Goal: Information Seeking & Learning: Understand process/instructions

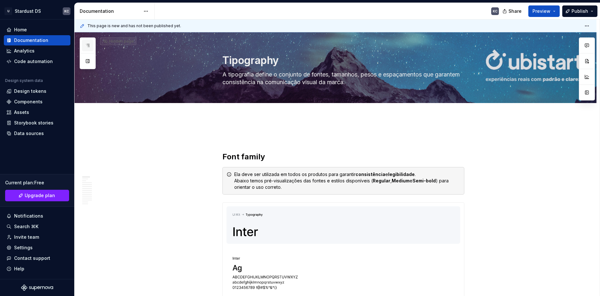
click at [89, 44] on icon "button" at bounding box center [87, 45] width 5 height 5
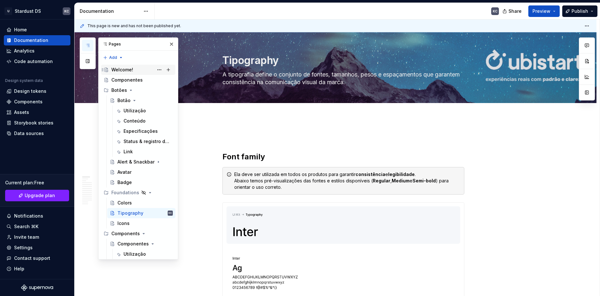
click at [117, 69] on div "Welcome!" at bounding box center [122, 70] width 22 height 6
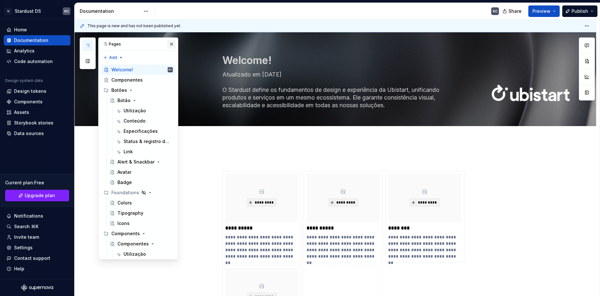
click at [170, 45] on button "button" at bounding box center [171, 44] width 9 height 9
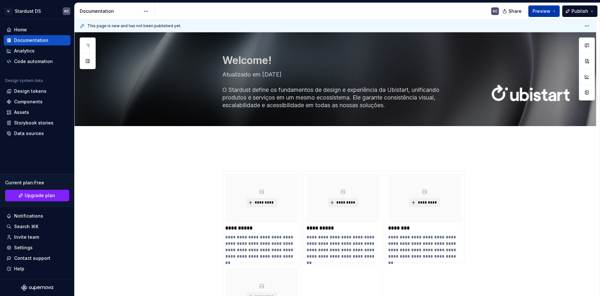
click at [552, 12] on button "Preview" at bounding box center [544, 11] width 31 height 12
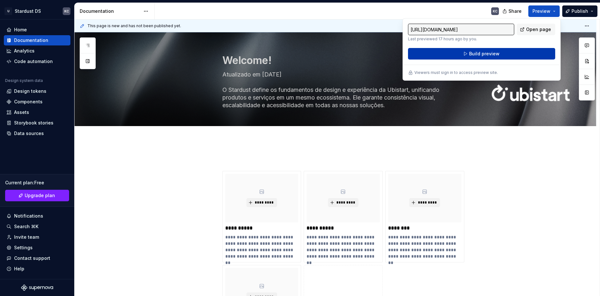
click at [515, 53] on button "Build preview" at bounding box center [481, 54] width 147 height 12
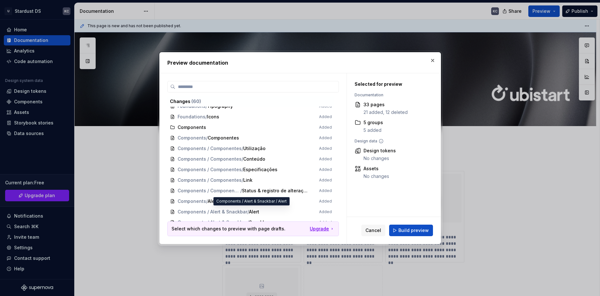
scroll to position [384, 0]
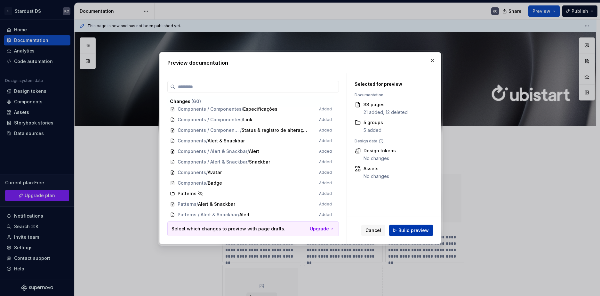
click at [417, 230] on span "Build preview" at bounding box center [414, 230] width 30 height 6
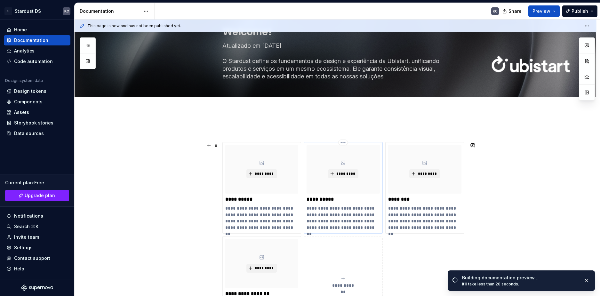
scroll to position [32, 0]
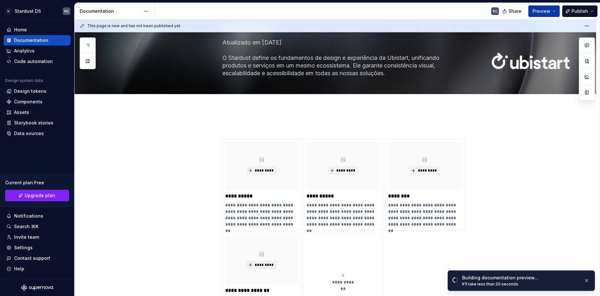
click at [555, 15] on button "Preview" at bounding box center [544, 11] width 31 height 12
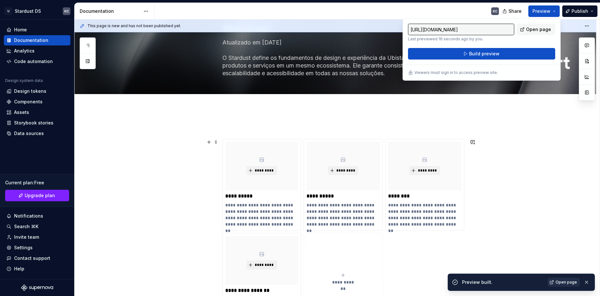
click at [568, 283] on span "Open page" at bounding box center [566, 282] width 21 height 5
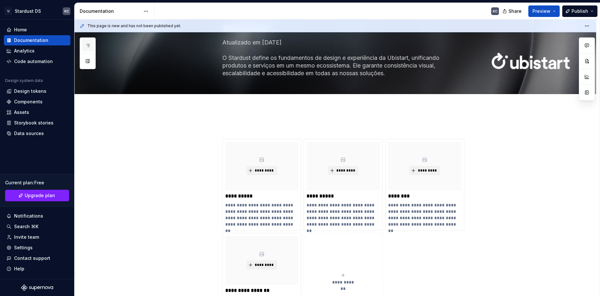
click at [87, 45] on icon "button" at bounding box center [87, 45] width 5 height 5
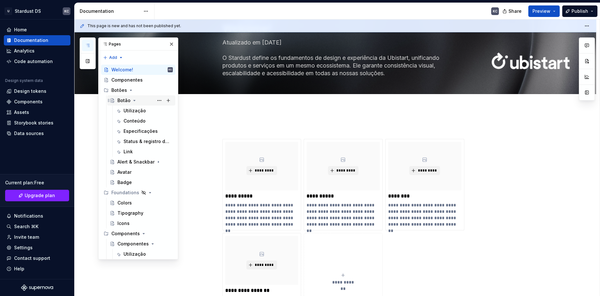
click at [140, 102] on div "Botão" at bounding box center [145, 100] width 55 height 9
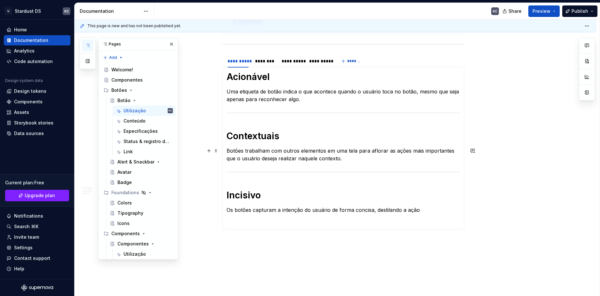
scroll to position [95, 0]
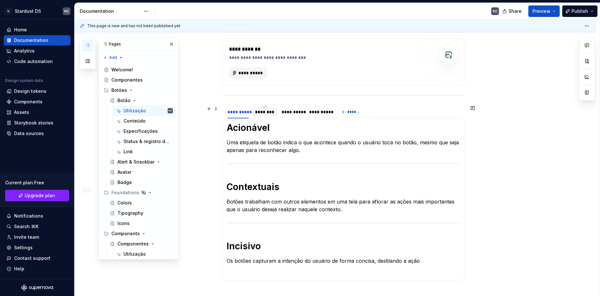
click at [270, 112] on div "********" at bounding box center [265, 112] width 20 height 6
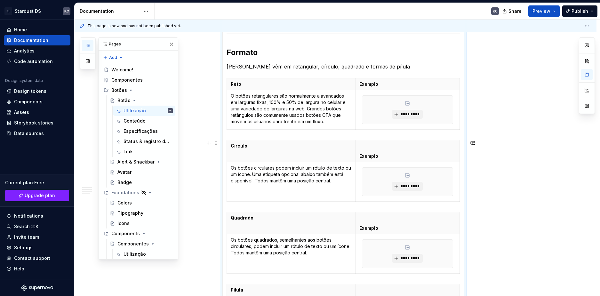
scroll to position [256, 0]
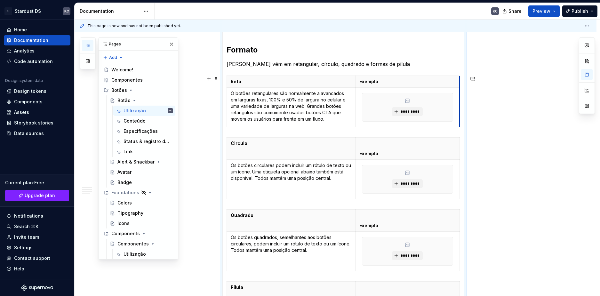
click at [459, 86] on th "Exemplo" at bounding box center [407, 82] width 104 height 12
type textarea "*"
